Goal: Task Accomplishment & Management: Complete application form

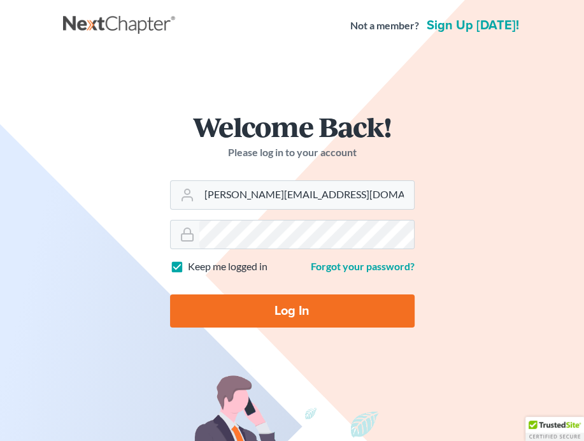
click at [292, 313] on input "Log In" at bounding box center [292, 310] width 245 height 33
type input "Thinking..."
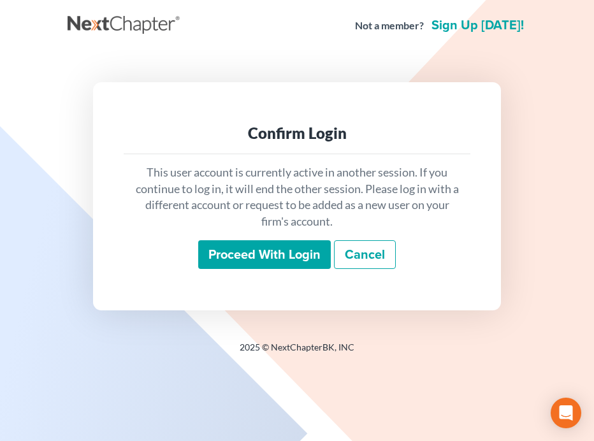
click at [292, 259] on input "Proceed with login" at bounding box center [264, 254] width 133 height 29
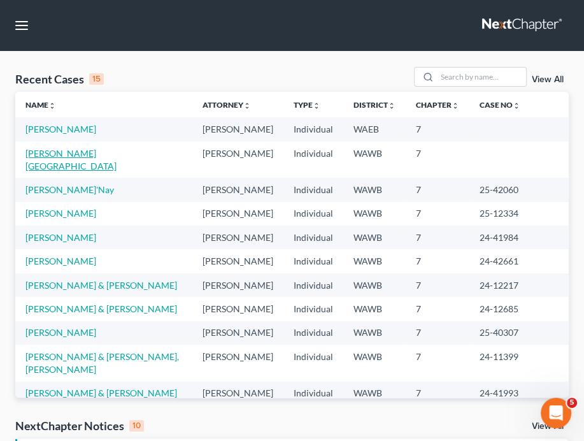
click at [63, 152] on link "[PERSON_NAME][GEOGRAPHIC_DATA]" at bounding box center [70, 160] width 91 height 24
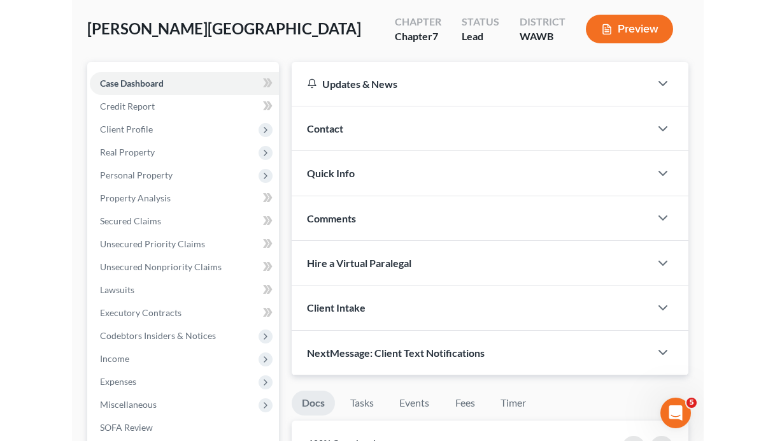
scroll to position [61, 0]
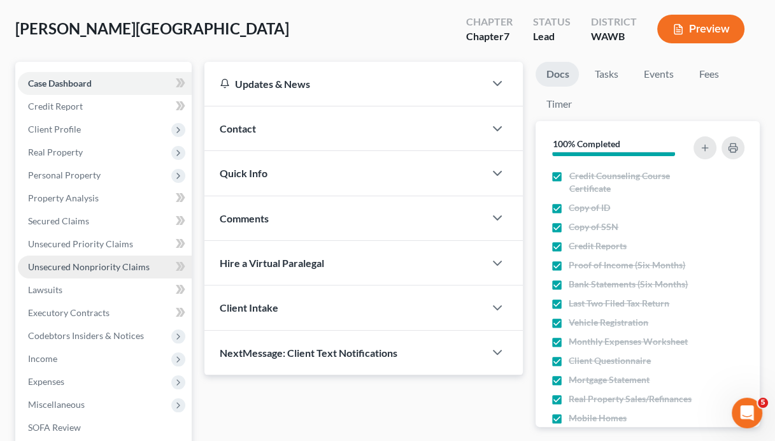
click at [73, 268] on span "Unsecured Nonpriority Claims" at bounding box center [89, 266] width 122 height 11
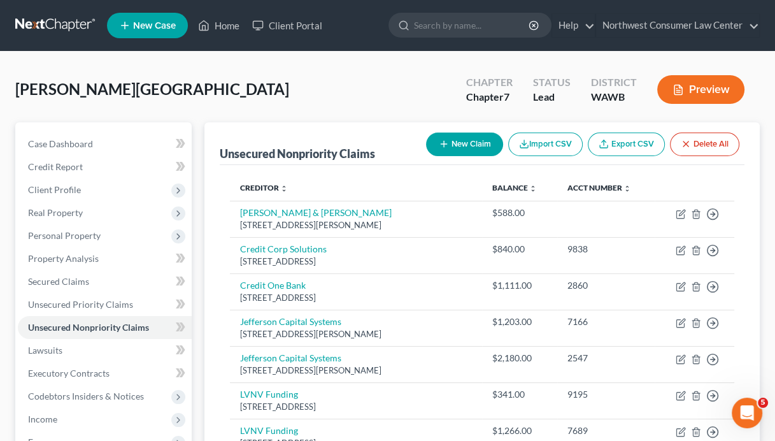
click at [480, 138] on button "New Claim" at bounding box center [464, 145] width 77 height 24
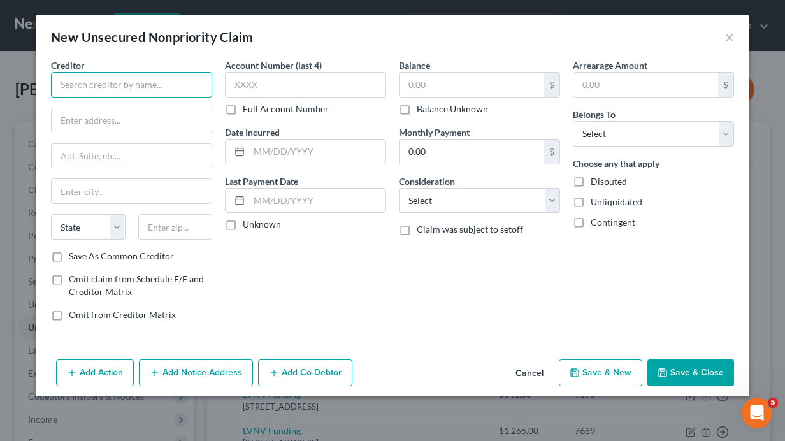
click at [152, 88] on input "text" at bounding box center [131, 84] width 161 height 25
type input "Cashapp"
click at [471, 87] on input "text" at bounding box center [471, 85] width 145 height 24
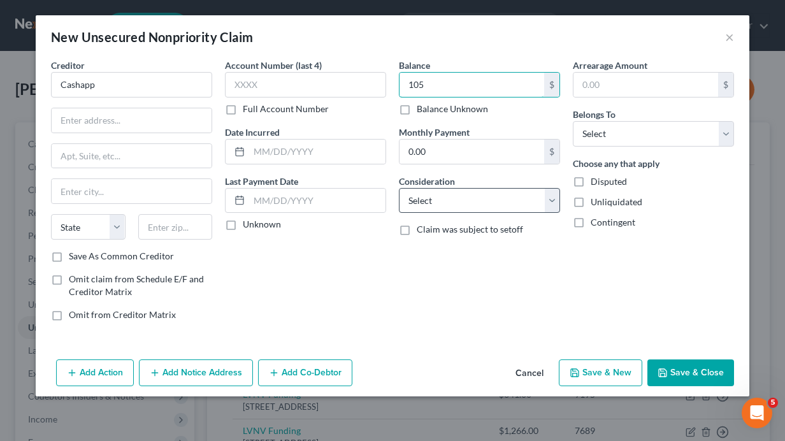
type input "105"
click at [453, 190] on select "Select Cable / Satellite Services Collection Agency Credit Card Debt Debt Couns…" at bounding box center [479, 200] width 161 height 25
select select "10"
click at [399, 188] on select "Select Cable / Satellite Services Collection Agency Credit Card Debt Debt Couns…" at bounding box center [479, 200] width 161 height 25
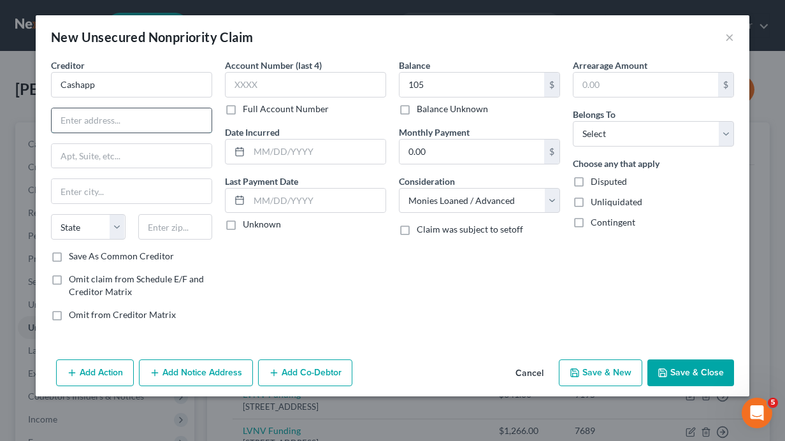
click at [134, 114] on input "text" at bounding box center [132, 120] width 160 height 24
paste input "955 Broadway, Suite 600"
drag, startPoint x: 134, startPoint y: 114, endPoint x: 319, endPoint y: 421, distance: 358.0
click at [319, 421] on div "New Unsecured Nonpriority Claim × Creditor * Cashapp 955 Broadway, Suite 600 St…" at bounding box center [392, 220] width 785 height 441
type input "955 Broadway, Suite 600"
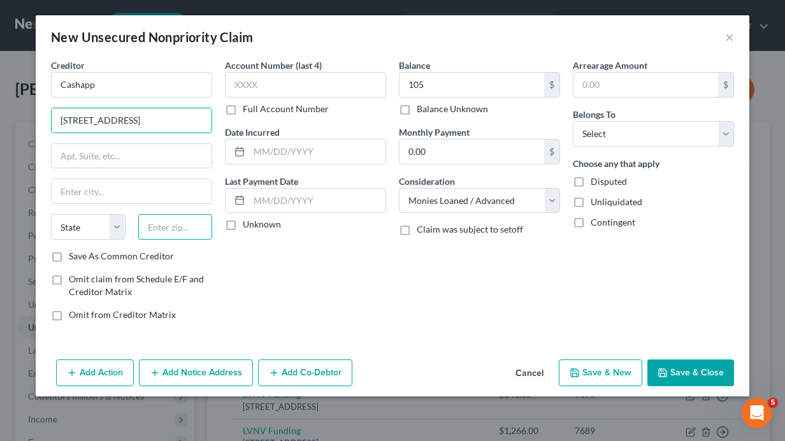
click at [145, 221] on input "text" at bounding box center [175, 226] width 75 height 25
paste input "94612"
type input "94612"
type input "Oakland"
select select "4"
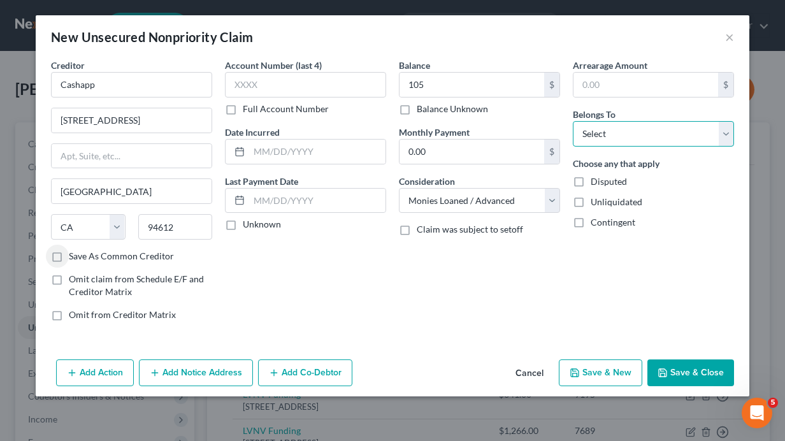
click at [593, 129] on select "Select Debtor 1 Only Debtor 2 Only Debtor 1 And Debtor 2 Only At Least One Of T…" at bounding box center [653, 133] width 161 height 25
select select "0"
click at [573, 121] on select "Select Debtor 1 Only Debtor 2 Only Debtor 1 And Debtor 2 Only At Least One Of T…" at bounding box center [653, 133] width 161 height 25
click at [593, 368] on button "Save & Close" at bounding box center [690, 372] width 87 height 27
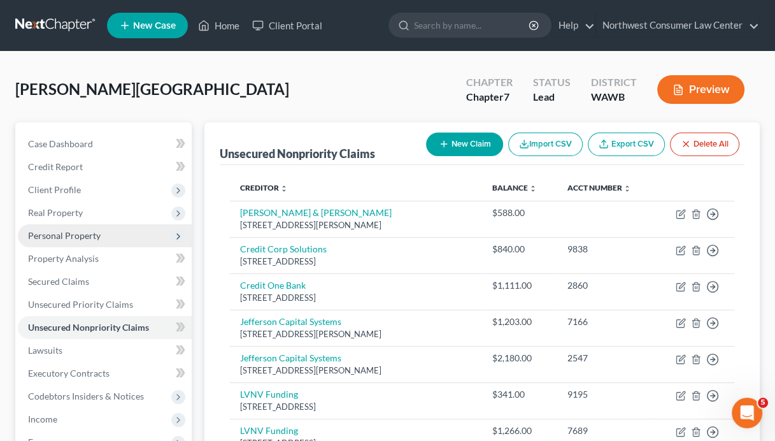
click at [87, 236] on span "Personal Property" at bounding box center [64, 235] width 73 height 11
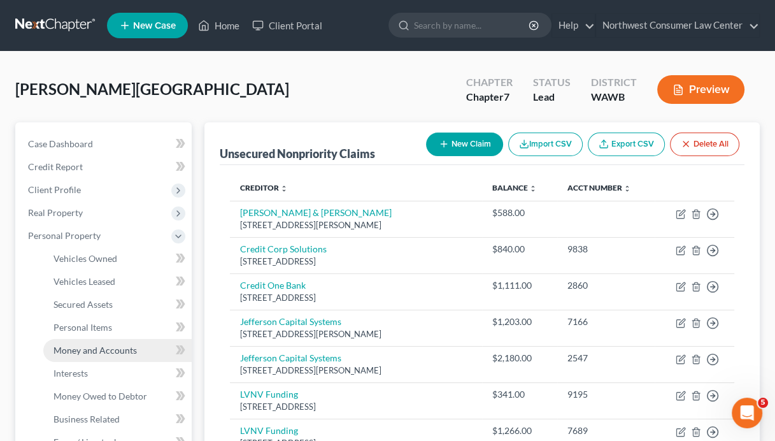
click at [111, 345] on span "Money and Accounts" at bounding box center [95, 350] width 83 height 11
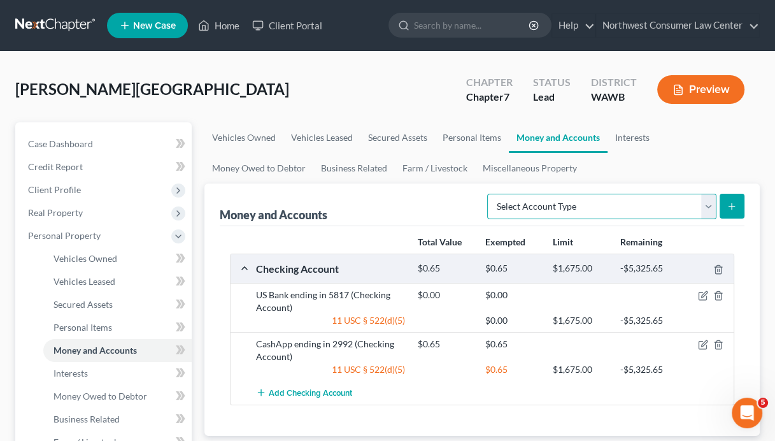
click at [553, 212] on select "Select Account Type Brokerage Cash on Hand Certificates of Deposit Checking Acc…" at bounding box center [601, 206] width 229 height 25
select select "other"
click at [490, 194] on select "Select Account Type Brokerage Cash on Hand Certificates of Deposit Checking Acc…" at bounding box center [601, 206] width 229 height 25
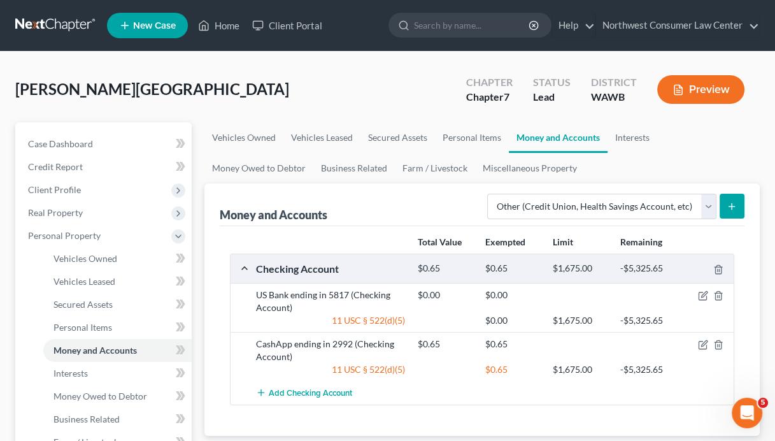
click at [593, 210] on button "submit" at bounding box center [732, 206] width 25 height 25
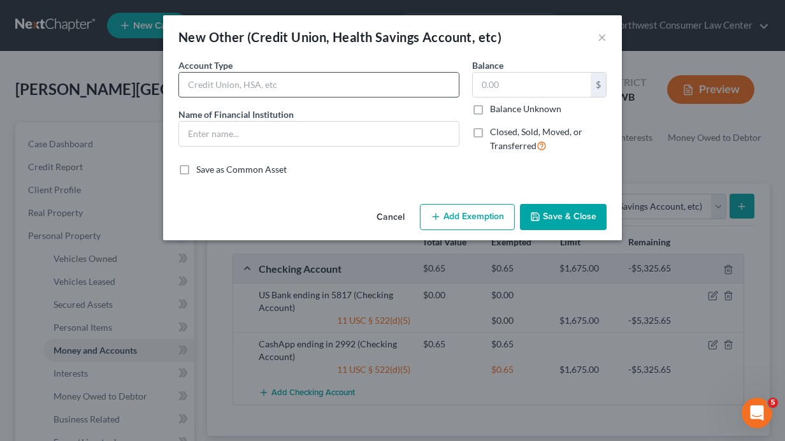
click at [398, 90] on input "text" at bounding box center [319, 85] width 280 height 24
type input "AppleCash"
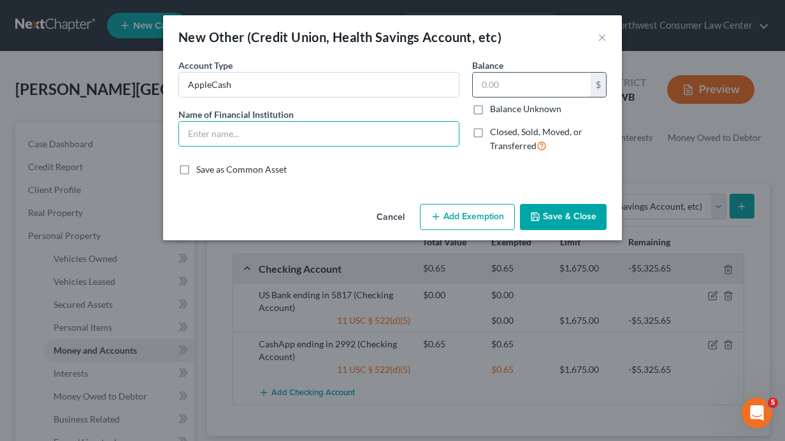
click at [526, 94] on input "text" at bounding box center [532, 85] width 118 height 24
type input "0"
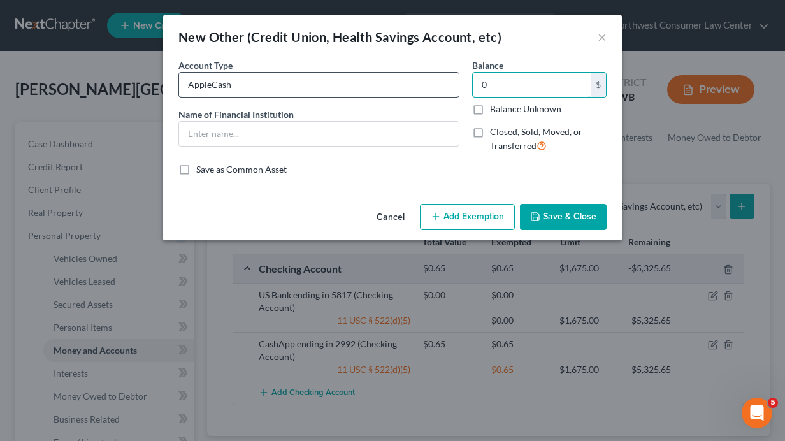
type input "0"
click at [209, 89] on input "AppleCash" at bounding box center [319, 85] width 280 height 24
type input "Apple Cash"
click at [563, 217] on button "Save & Close" at bounding box center [563, 217] width 87 height 27
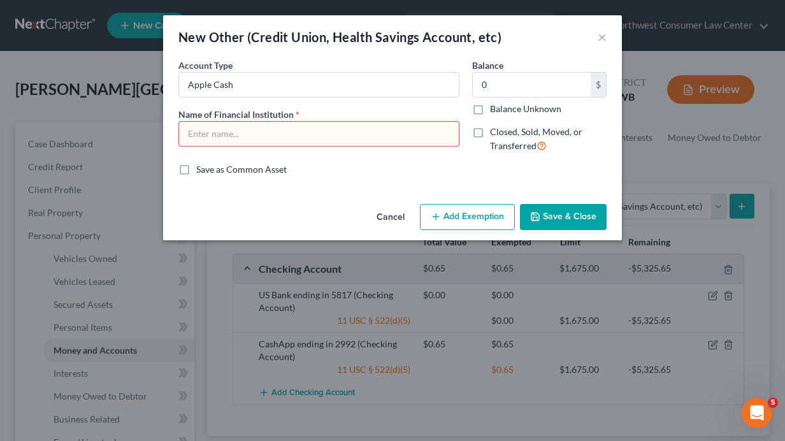
click at [316, 126] on input "text" at bounding box center [319, 134] width 280 height 24
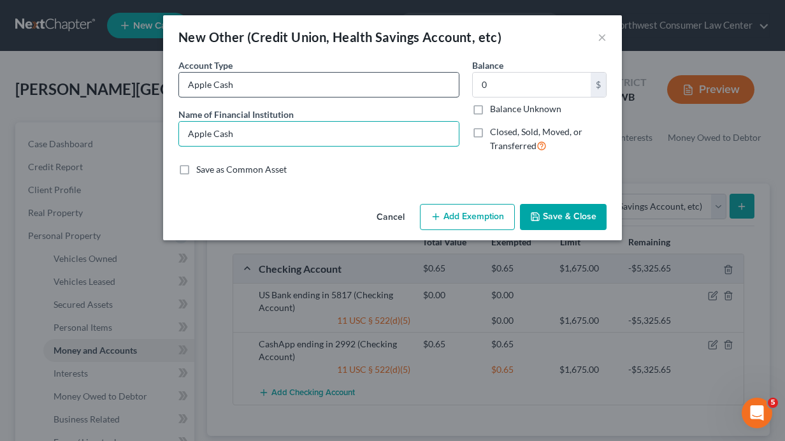
type input "Apple Cash"
drag, startPoint x: 261, startPoint y: 81, endPoint x: 92, endPoint y: 78, distance: 169.5
click at [92, 78] on div "New Other (Credit Union, Health Savings Account, etc) × An exemption set must f…" at bounding box center [392, 220] width 785 height 441
type input "C"
click at [558, 219] on button "Save & Close" at bounding box center [563, 217] width 87 height 27
